Goal: Information Seeking & Learning: Learn about a topic

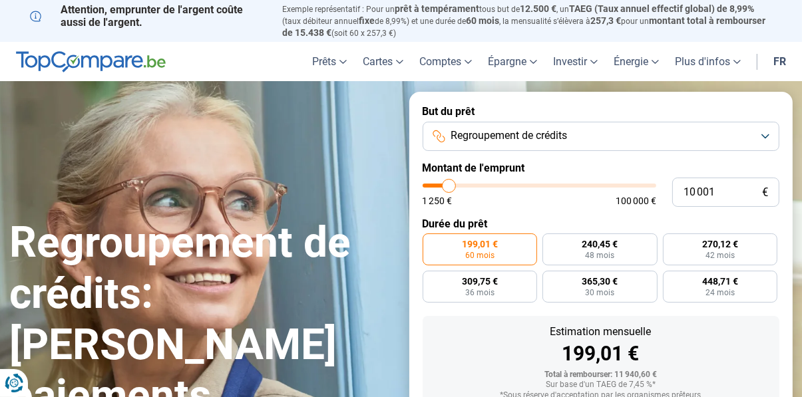
type input "10 500"
type input "10500"
type input "13 000"
type input "13000"
type input "13 500"
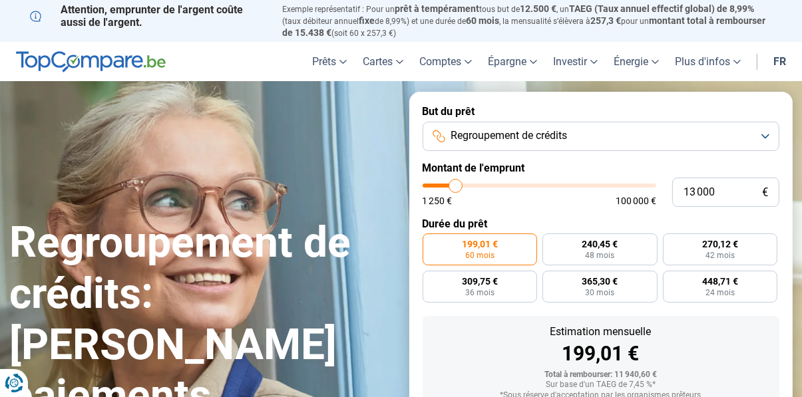
type input "13500"
type input "13 750"
type input "13750"
type input "14 000"
type input "14000"
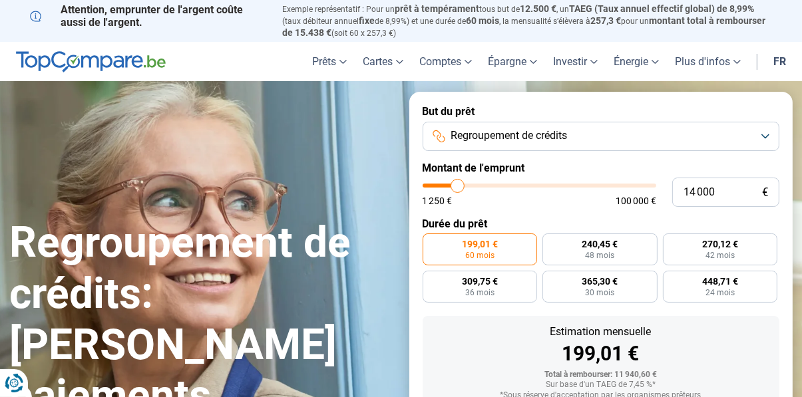
type input "14 250"
type input "14250"
type input "14 500"
type input "14500"
type input "14 750"
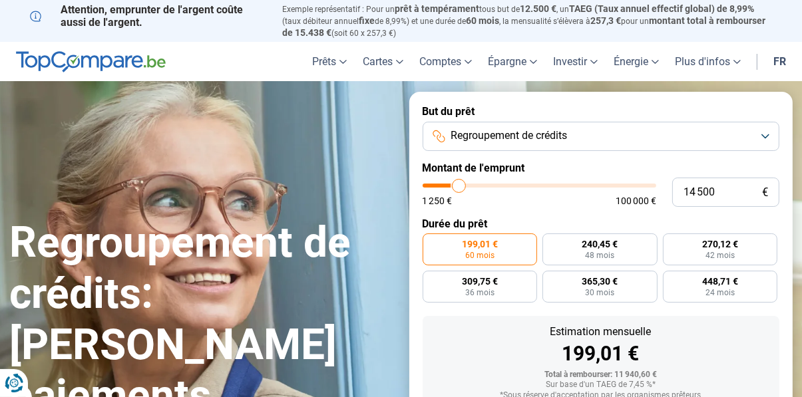
type input "14750"
type input "15 000"
type input "15000"
type input "15 250"
type input "15250"
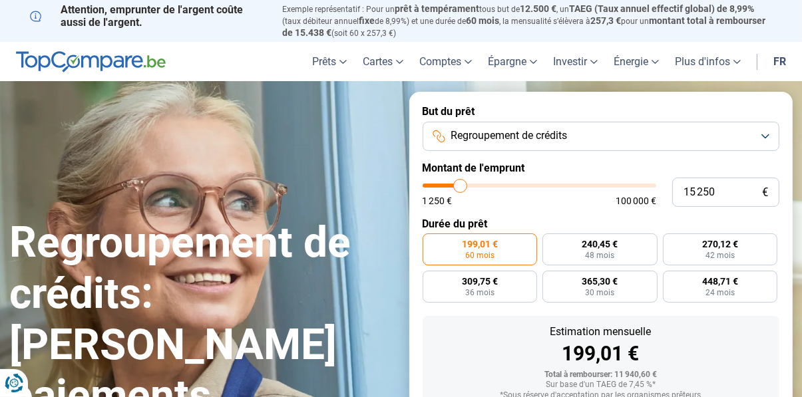
type input "15 500"
type input "15500"
type input "15 750"
type input "15750"
type input "16 000"
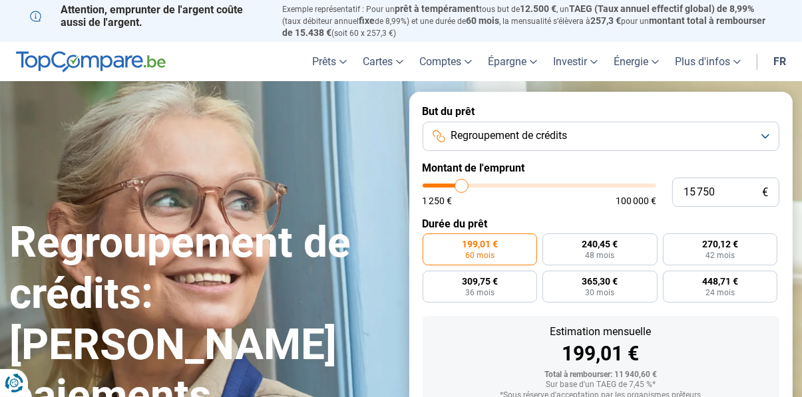
type input "16000"
type input "16 250"
type input "16250"
type input "16 750"
type input "16750"
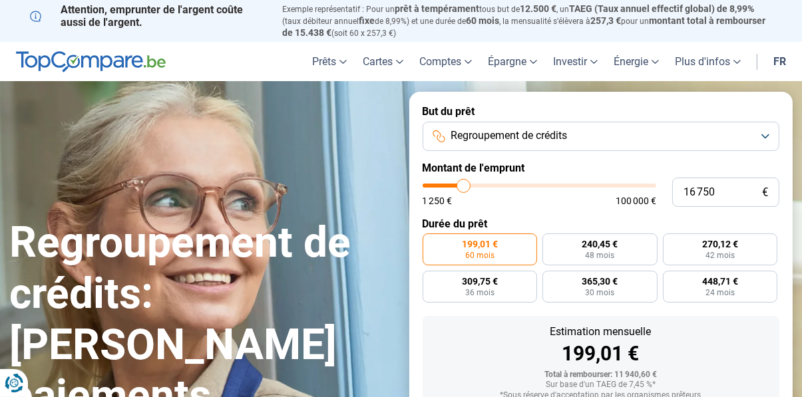
type input "17 000"
type input "17000"
type input "17 250"
type input "17250"
type input "17 500"
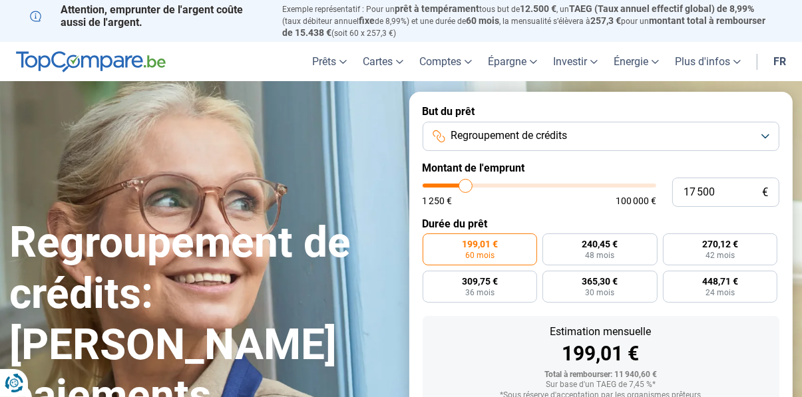
type input "17500"
radio input "false"
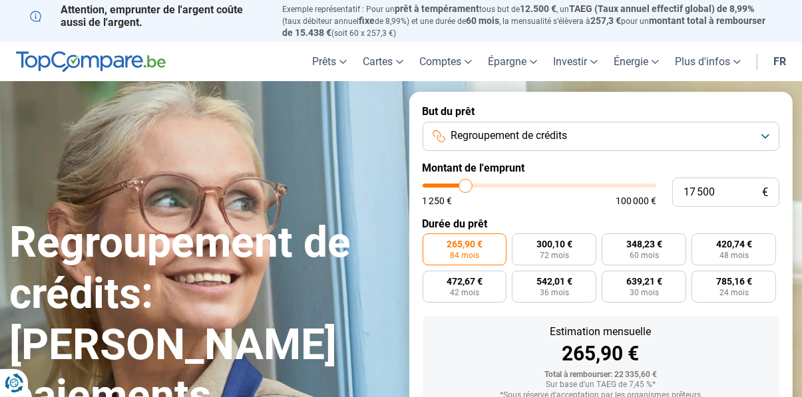
type input "13 750"
type input "13750"
type input "16 250"
type input "16250"
type input "17 000"
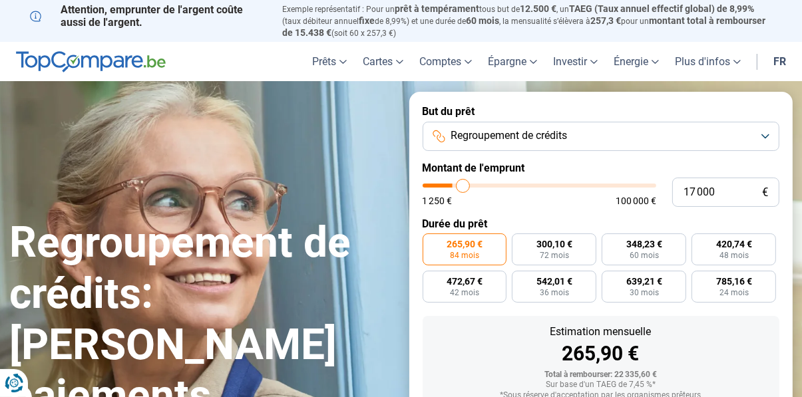
type input "17000"
type input "17 500"
type input "17500"
type input "17 750"
type input "17750"
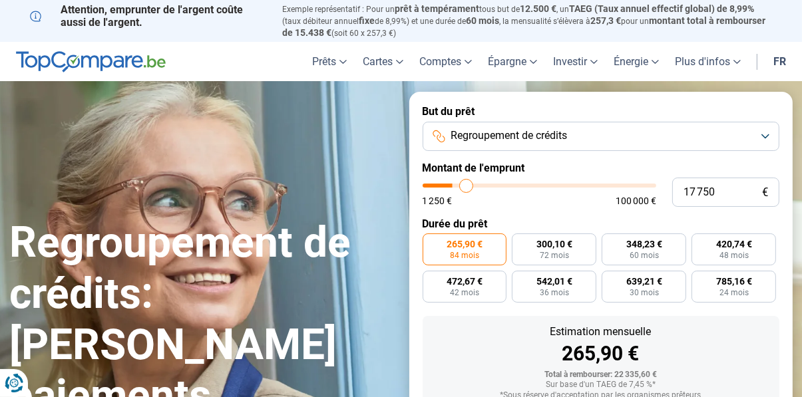
type input "18 250"
type input "18250"
type input "18 500"
type input "18500"
type input "18 750"
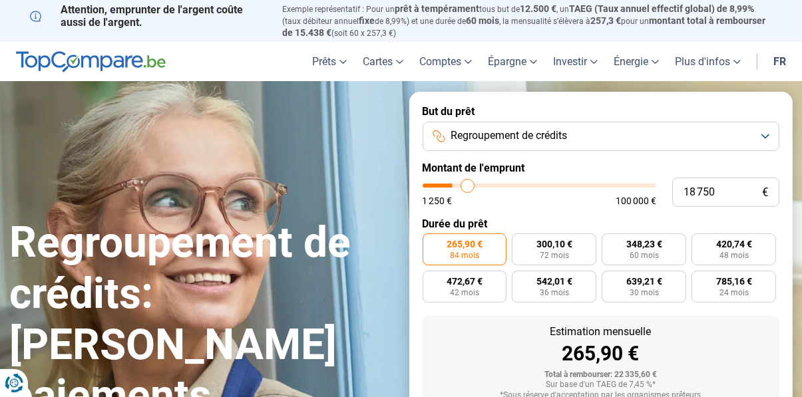
type input "18750"
type input "19 000"
type input "19000"
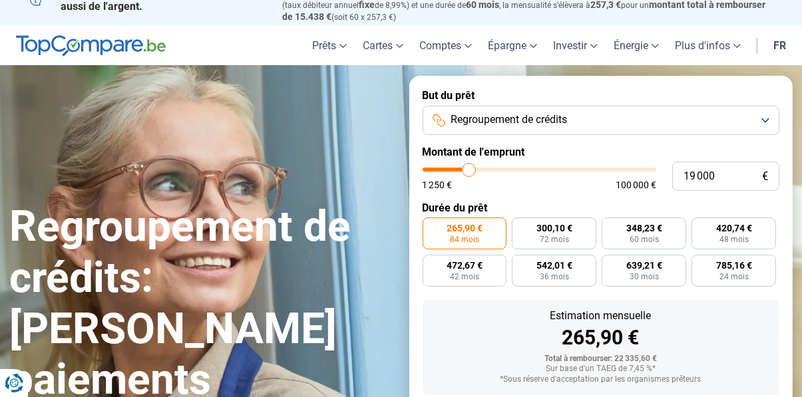
type input "19 250"
type input "19250"
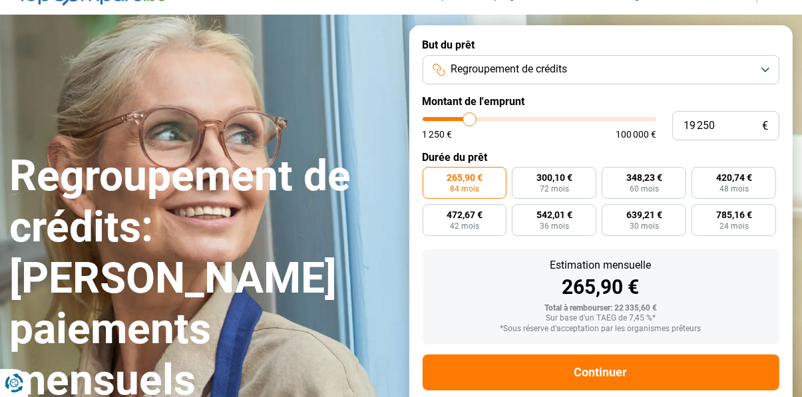
type input "19 500"
type input "19500"
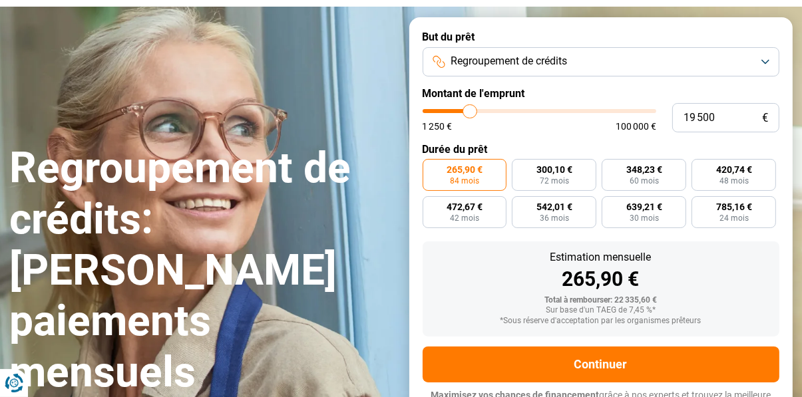
type input "19 750"
type input "19750"
type input "20 000"
type input "20000"
type input "20 250"
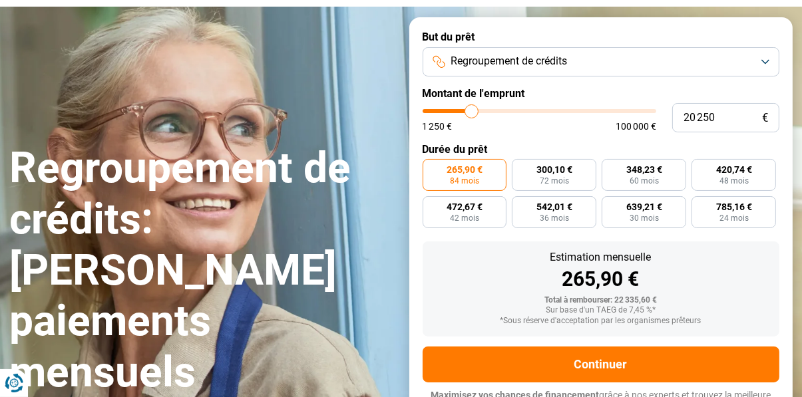
scroll to position [92, 0]
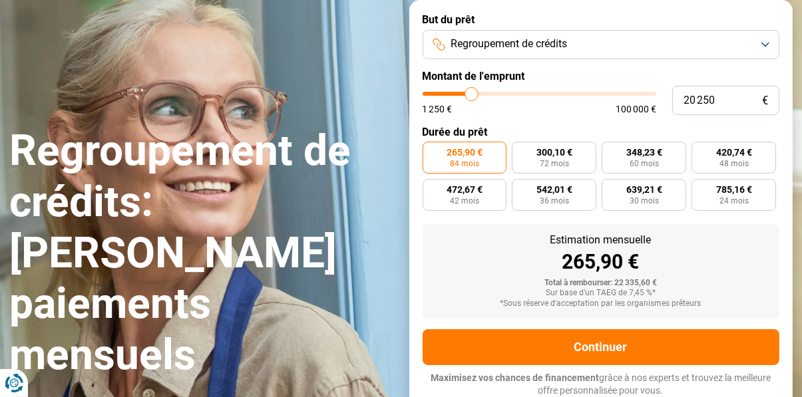
type input "20250"
radio input "false"
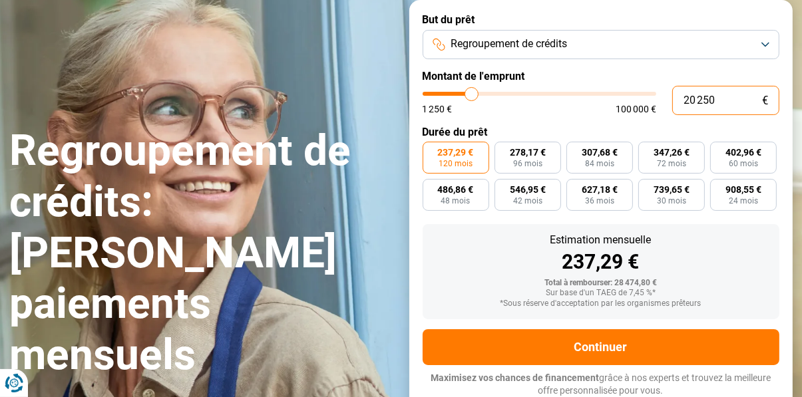
click at [734, 106] on input "20 250" at bounding box center [725, 100] width 107 height 29
type input "2 025"
type input "2000"
type input "202"
type input "1250"
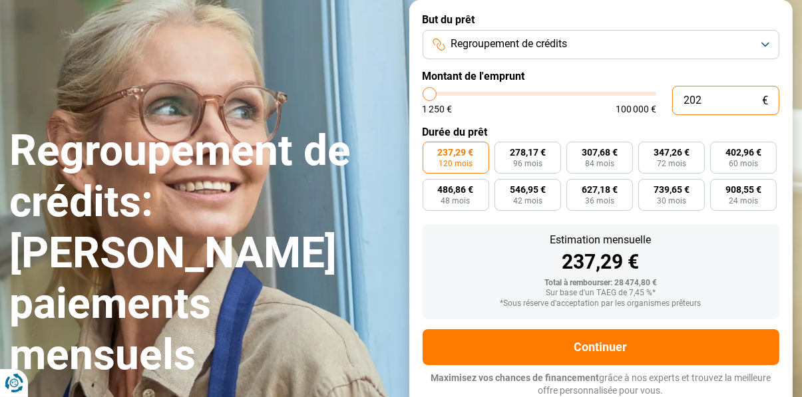
type input "20"
type input "1250"
type input "2"
type input "1250"
type input "0"
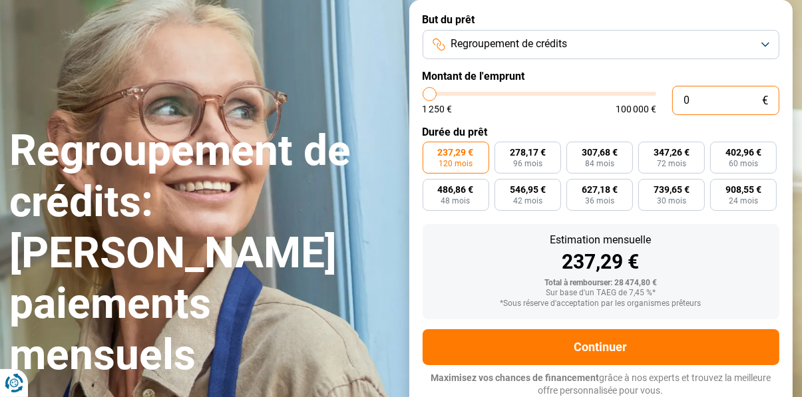
type input "1250"
type input "1"
type input "1250"
type input "17"
type input "1250"
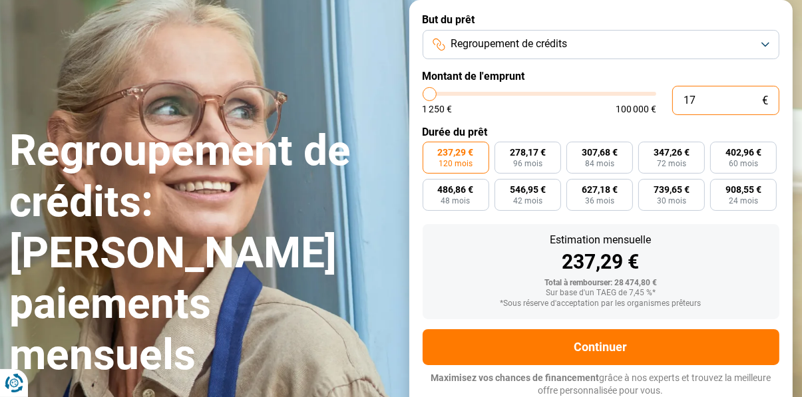
type input "170"
type input "1250"
type input "1 700"
type input "1750"
radio input "true"
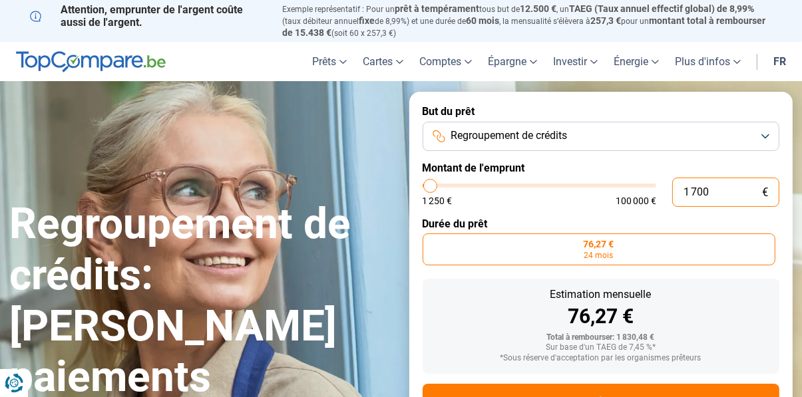
scroll to position [3, 0]
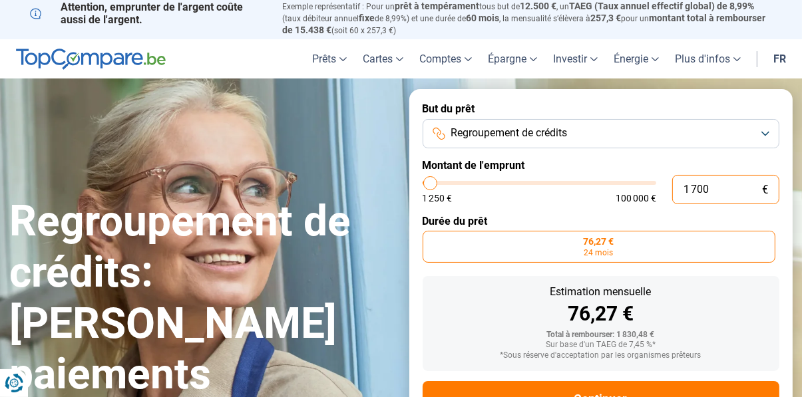
type input "1 700"
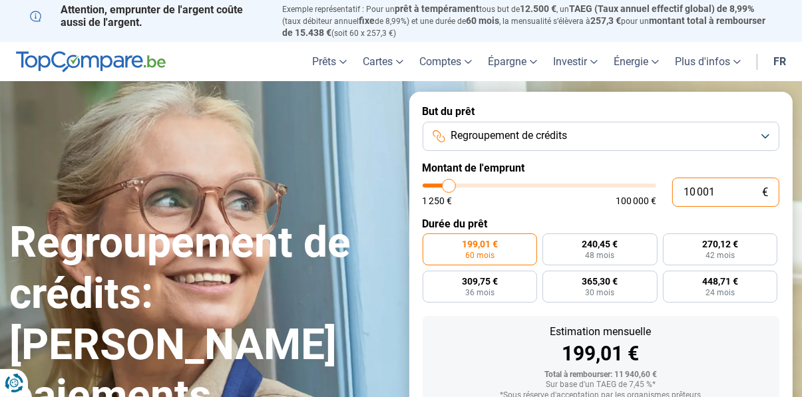
click at [734, 196] on input "10 001" at bounding box center [725, 192] width 107 height 29
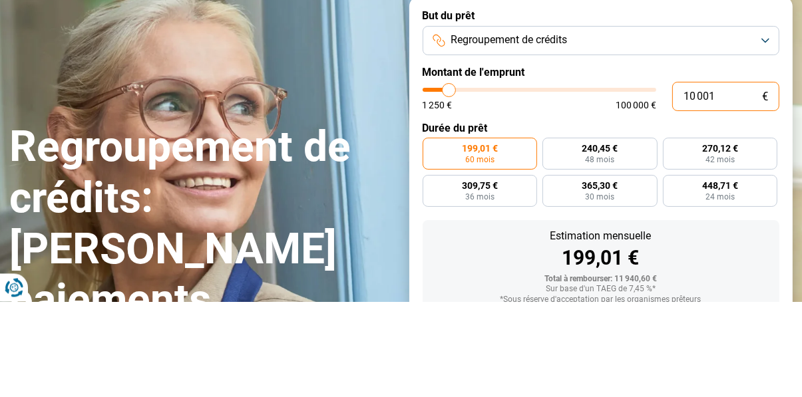
type input "1 000"
type input "1250"
type input "100"
type input "1250"
type input "10"
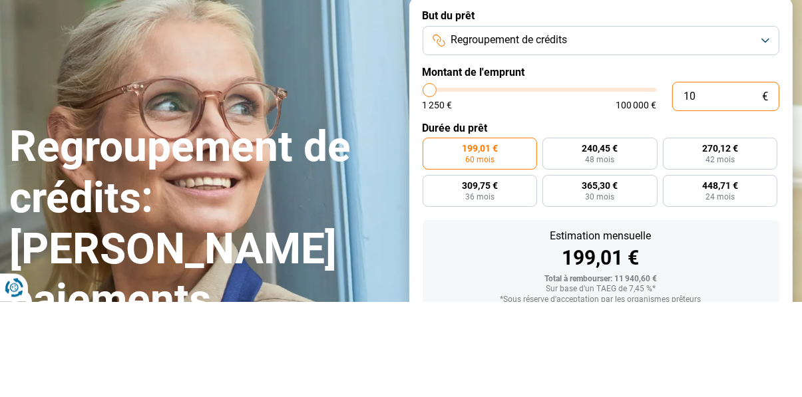
type input "1250"
type input "1"
type input "1250"
type input "0"
type input "1250"
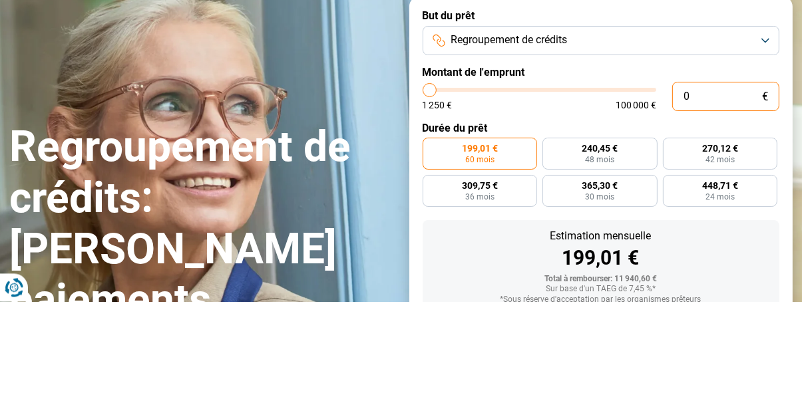
type input "1"
type input "1250"
type input "17"
type input "1250"
type input "170"
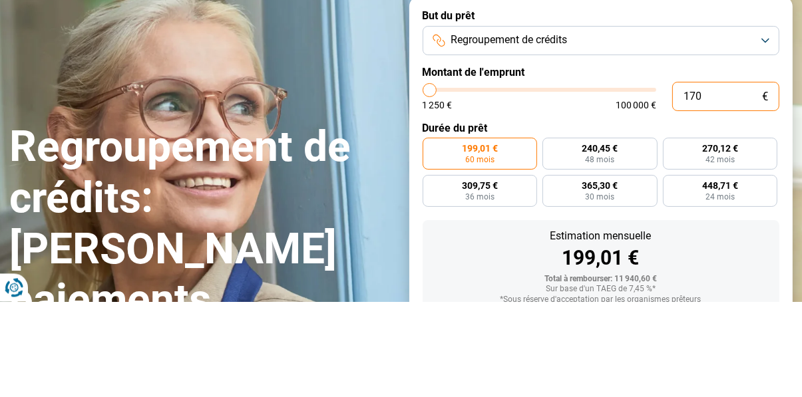
type input "1250"
type input "1 700"
type input "1750"
radio input "true"
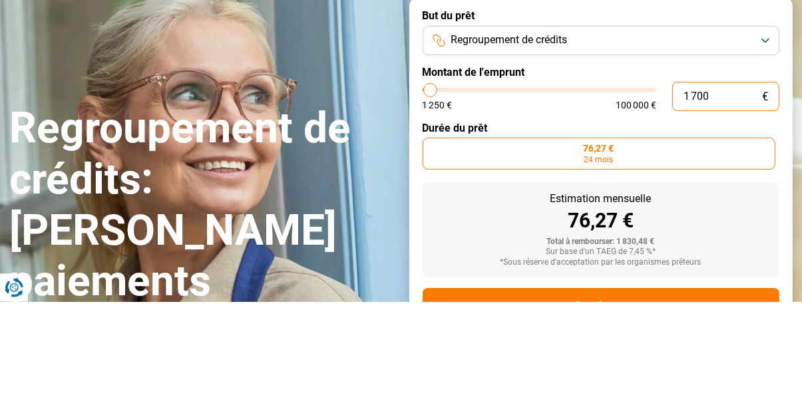
type input "1 700"
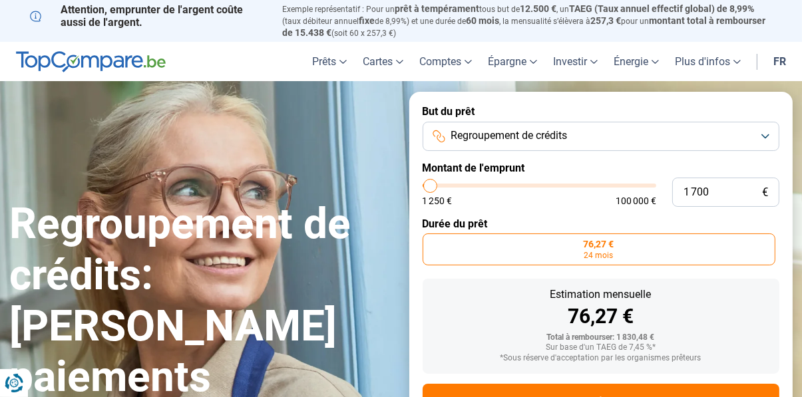
click at [96, 140] on div "Regroupement de crédits: [PERSON_NAME] paiements mensuels" at bounding box center [201, 278] width 399 height 351
